Goal: Task Accomplishment & Management: Use online tool/utility

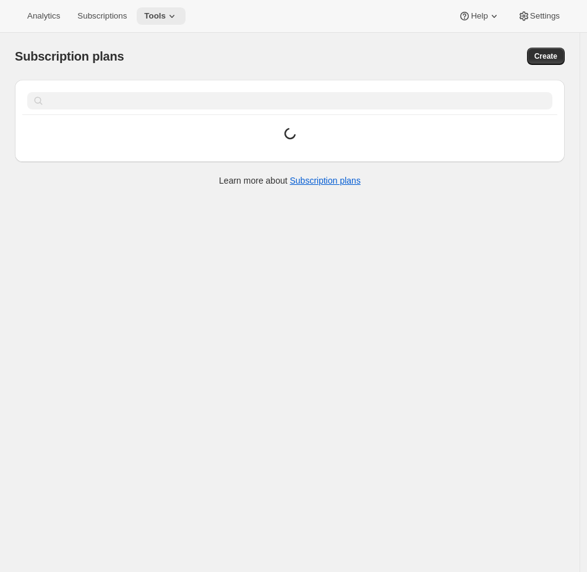
click at [171, 14] on icon at bounding box center [172, 16] width 12 height 12
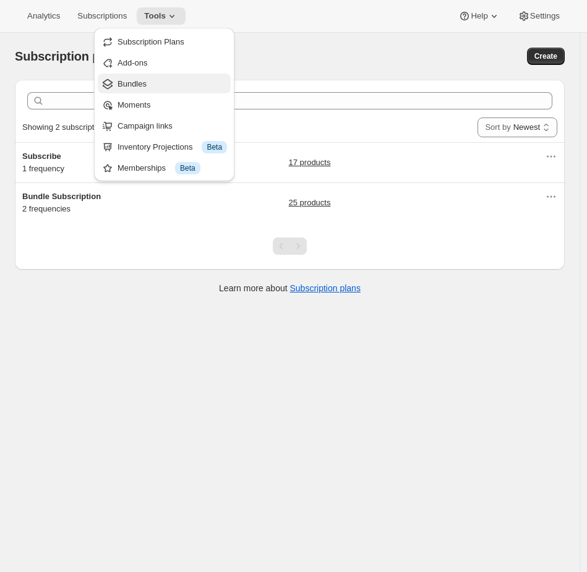
click at [155, 82] on span "Bundles" at bounding box center [172, 84] width 109 height 12
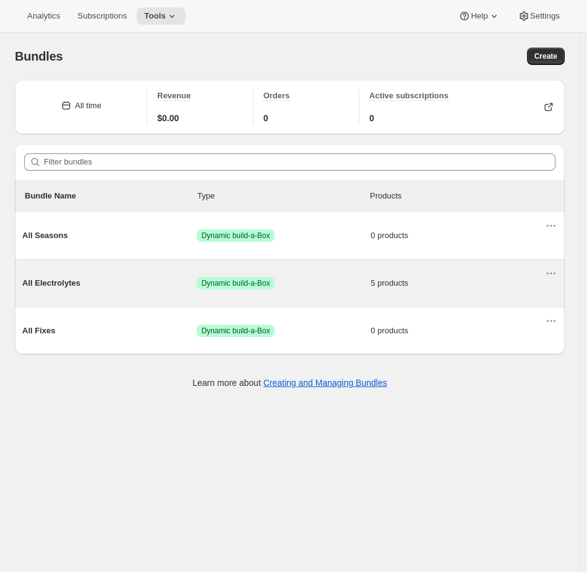
click at [254, 283] on span "Dynamic build-a-Box" at bounding box center [236, 283] width 69 height 10
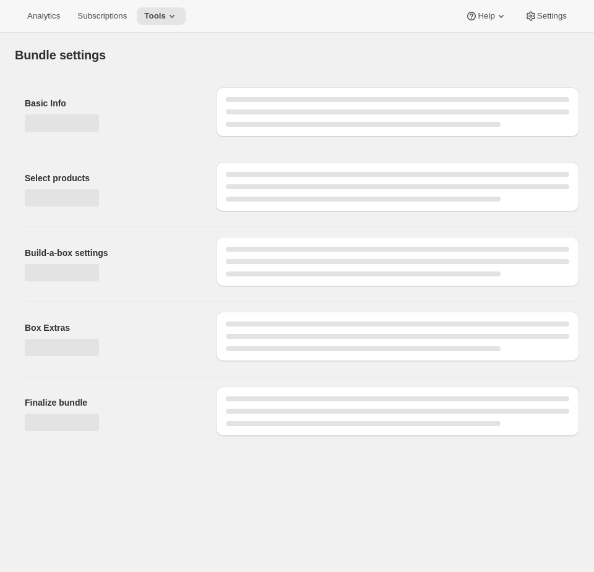
type input "All Electrolytes"
radio input "true"
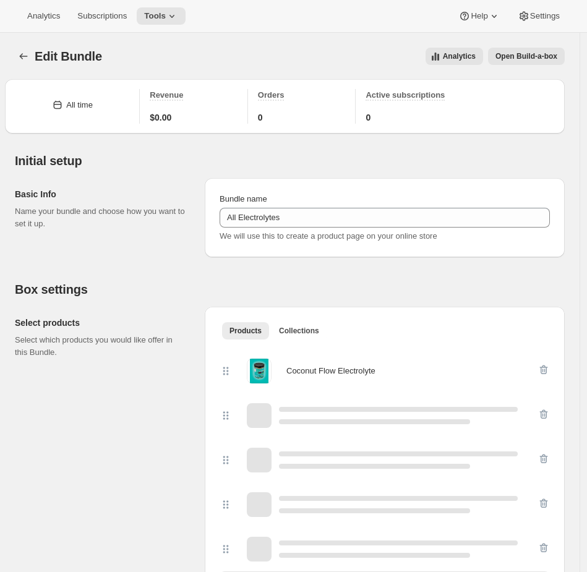
click at [557, 58] on span "Open Build-a-box" at bounding box center [526, 56] width 62 height 10
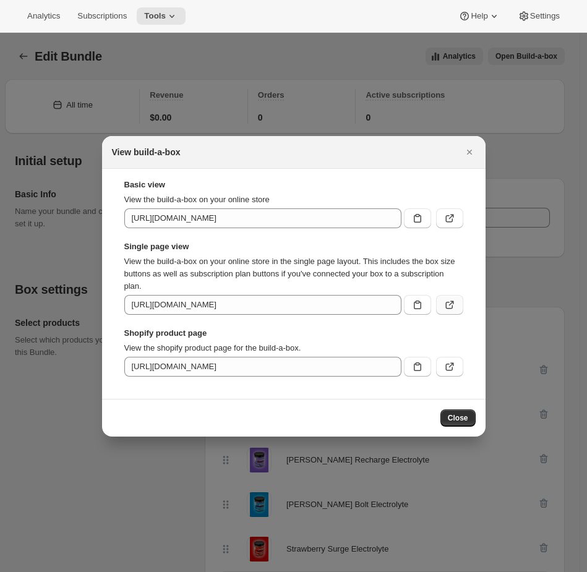
click at [453, 302] on icon ":r35:" at bounding box center [450, 303] width 5 height 5
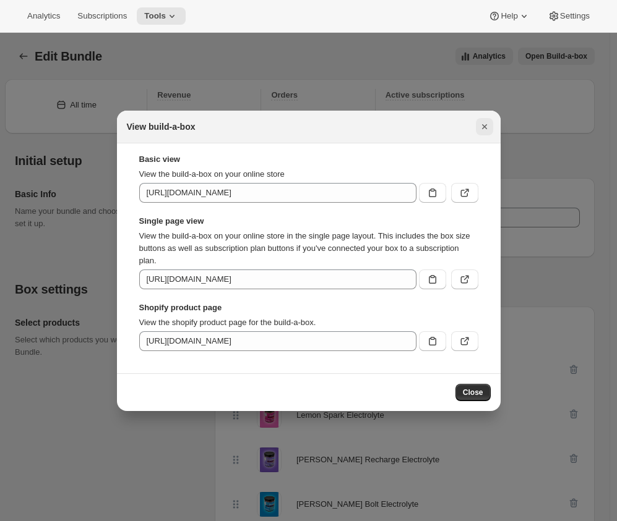
click at [492, 127] on button "Close" at bounding box center [484, 126] width 17 height 17
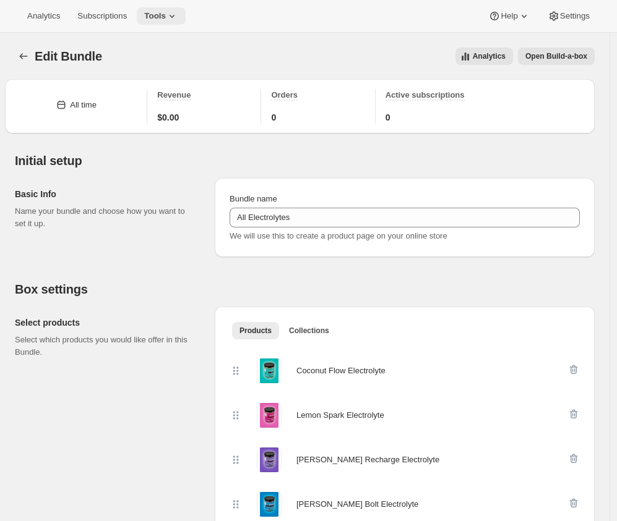
click at [179, 9] on button "Tools" at bounding box center [161, 15] width 49 height 17
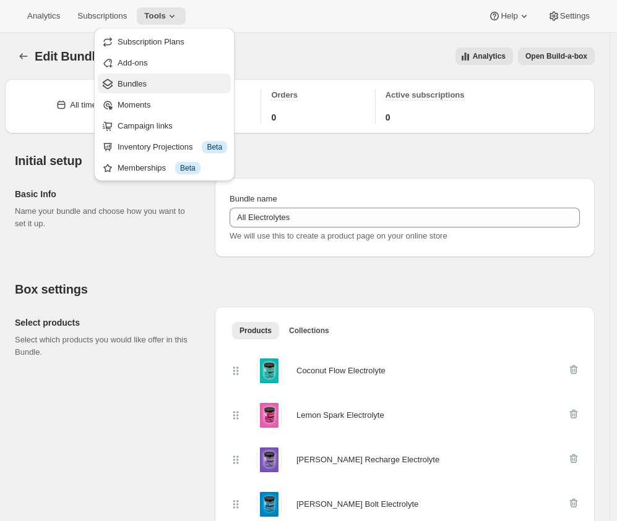
click at [145, 81] on span "Bundles" at bounding box center [132, 83] width 29 height 9
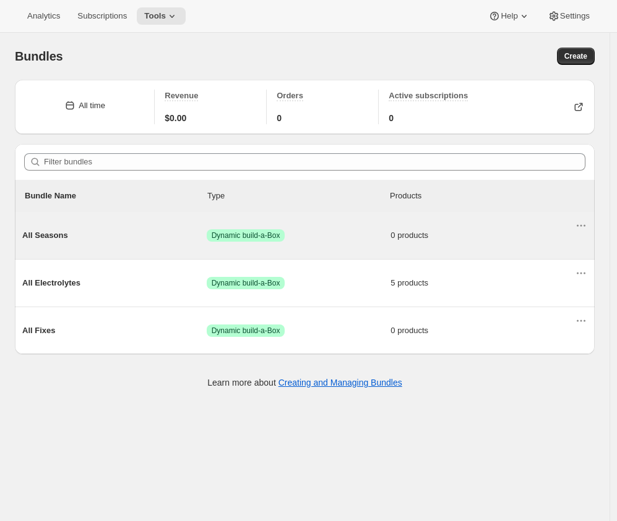
click at [275, 240] on span "Dynamic build-a-Box" at bounding box center [246, 236] width 69 height 10
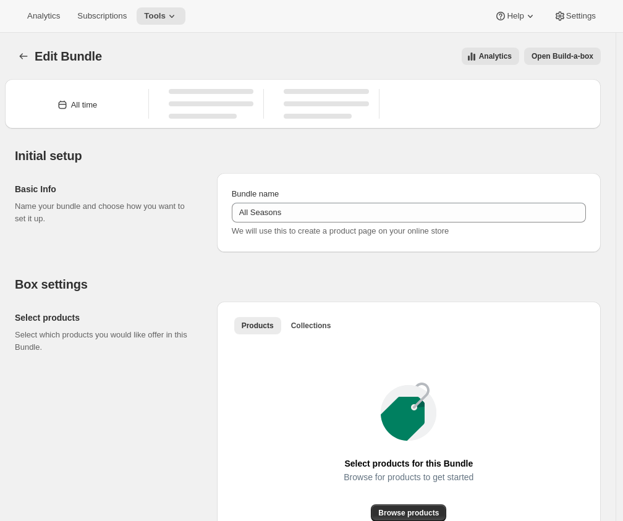
type input "All Seasons"
radio input "true"
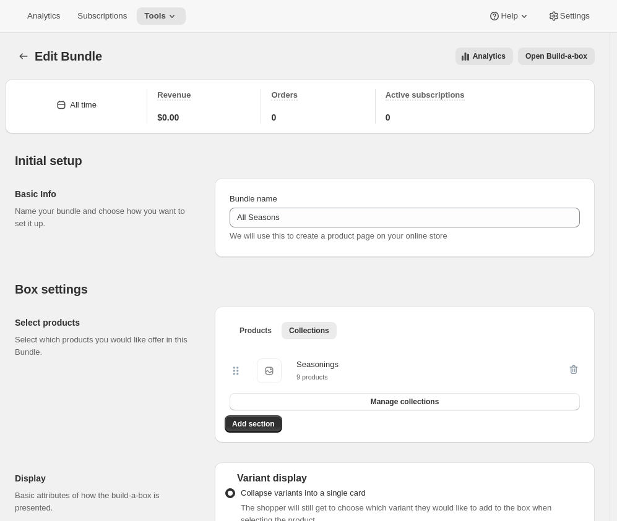
click at [560, 59] on span "Open Build-a-box" at bounding box center [556, 56] width 62 height 10
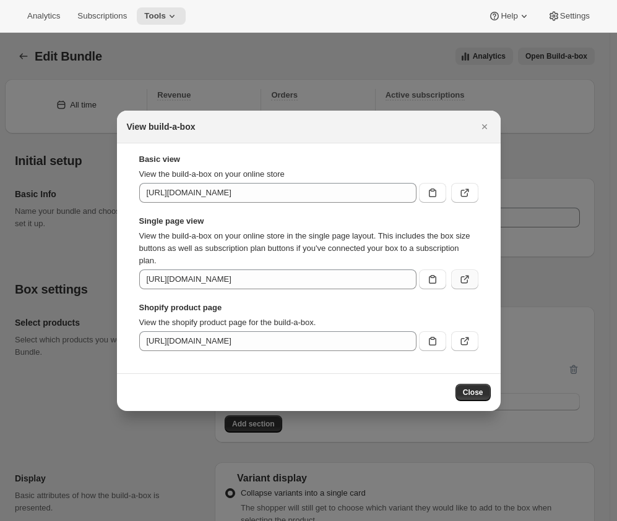
click at [463, 272] on button ":r6b:" at bounding box center [464, 280] width 27 height 20
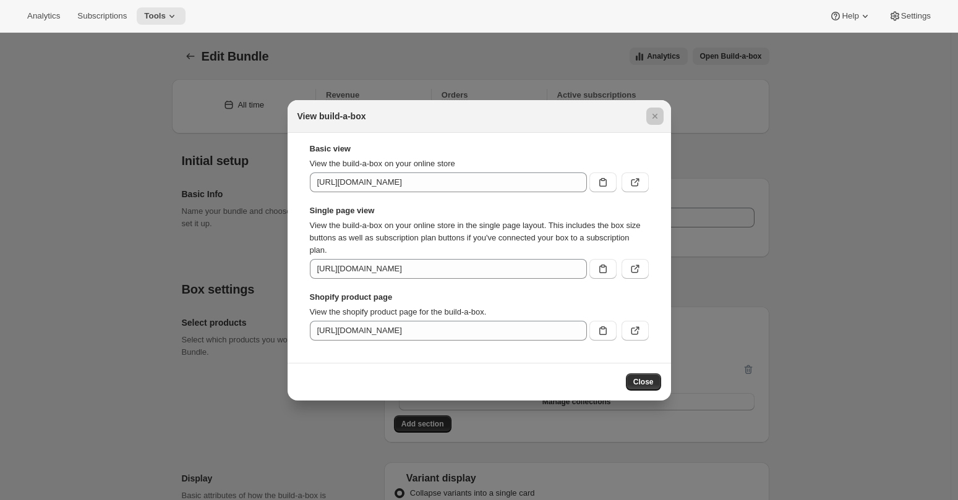
click at [67, 192] on div at bounding box center [479, 250] width 958 height 500
